Goal: Communication & Community: Connect with others

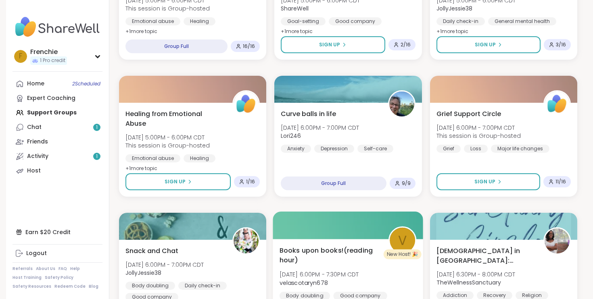
scroll to position [481, 0]
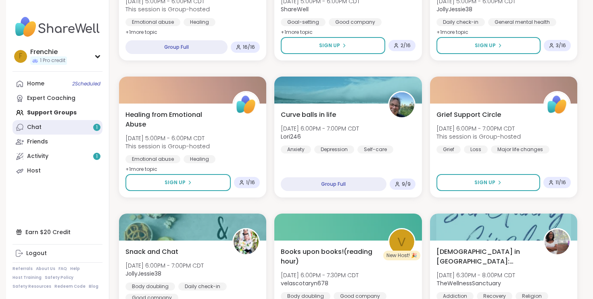
click at [54, 128] on link "Chat 1" at bounding box center [58, 127] width 90 height 15
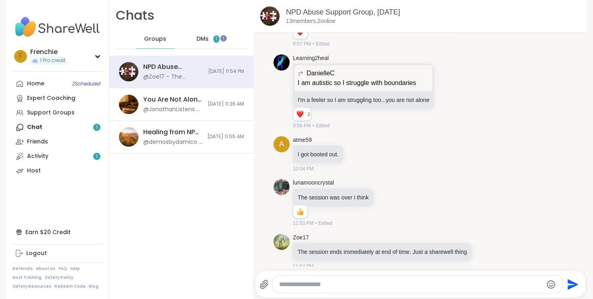
click at [212, 28] on div "Chats Groups DMs 1" at bounding box center [181, 28] width 145 height 56
click at [211, 37] on div "DMs 1" at bounding box center [208, 38] width 40 height 19
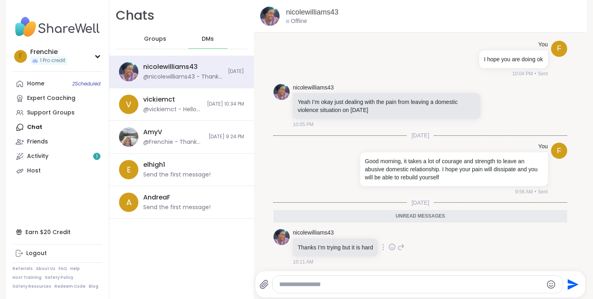
click at [396, 247] on icon at bounding box center [392, 247] width 7 height 8
click at [329, 232] on div "Select Reaction: Heart" at bounding box center [328, 234] width 7 height 7
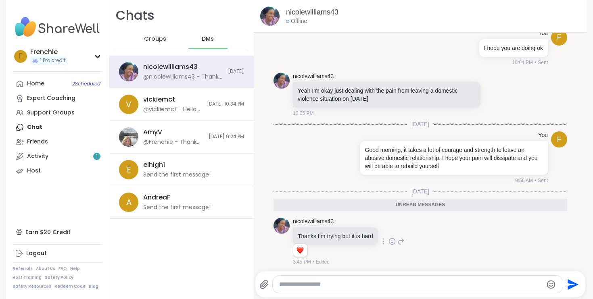
click at [286, 288] on textarea "Type your message" at bounding box center [411, 285] width 264 height 8
type textarea "*"
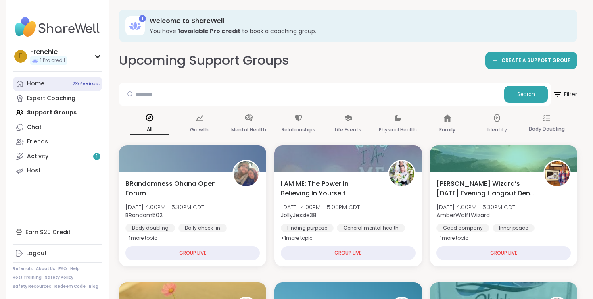
click at [86, 82] on span "2 Scheduled" at bounding box center [86, 84] width 28 height 6
